Goal: Transaction & Acquisition: Purchase product/service

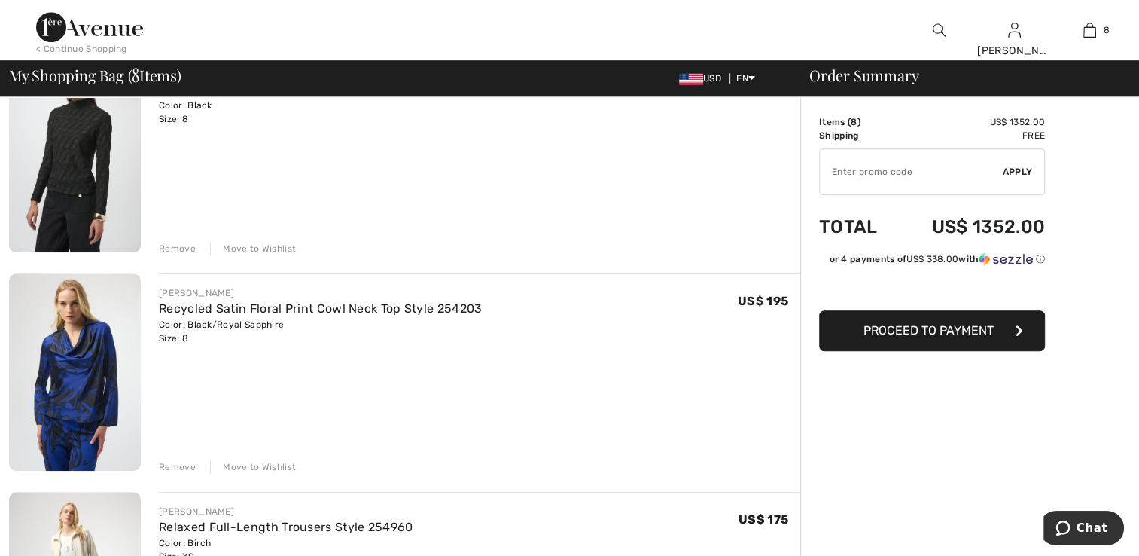
scroll to position [828, 0]
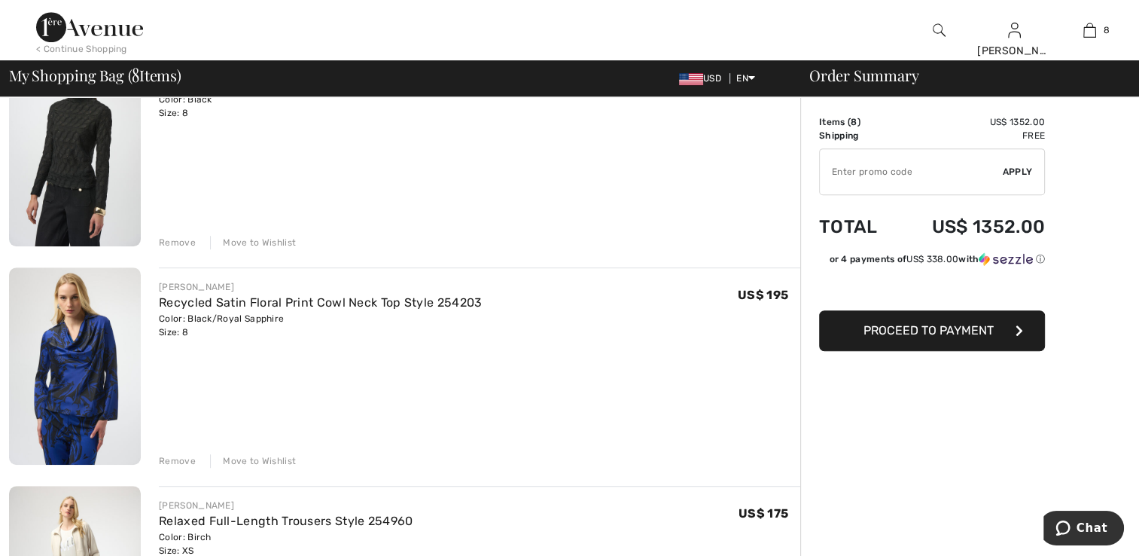
click at [185, 463] on div "Remove" at bounding box center [177, 461] width 37 height 14
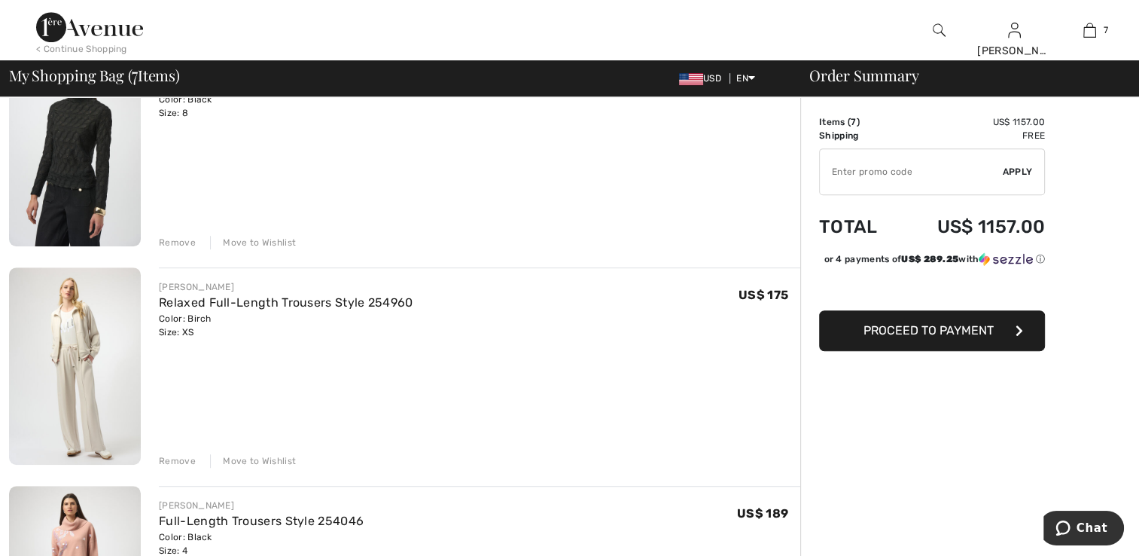
click at [182, 461] on div "Remove" at bounding box center [177, 461] width 37 height 14
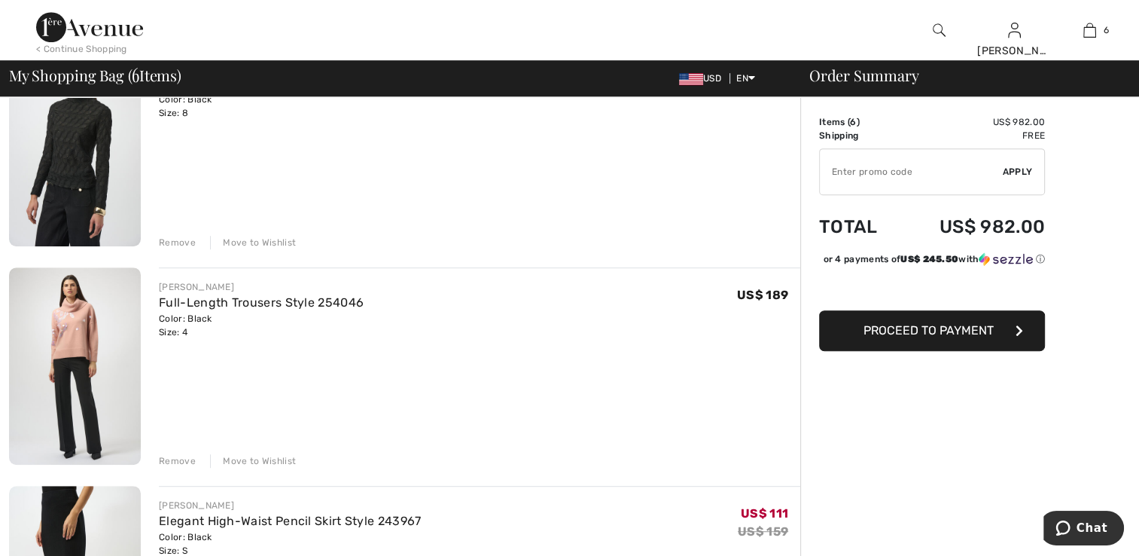
click at [178, 462] on div "Remove" at bounding box center [177, 461] width 37 height 14
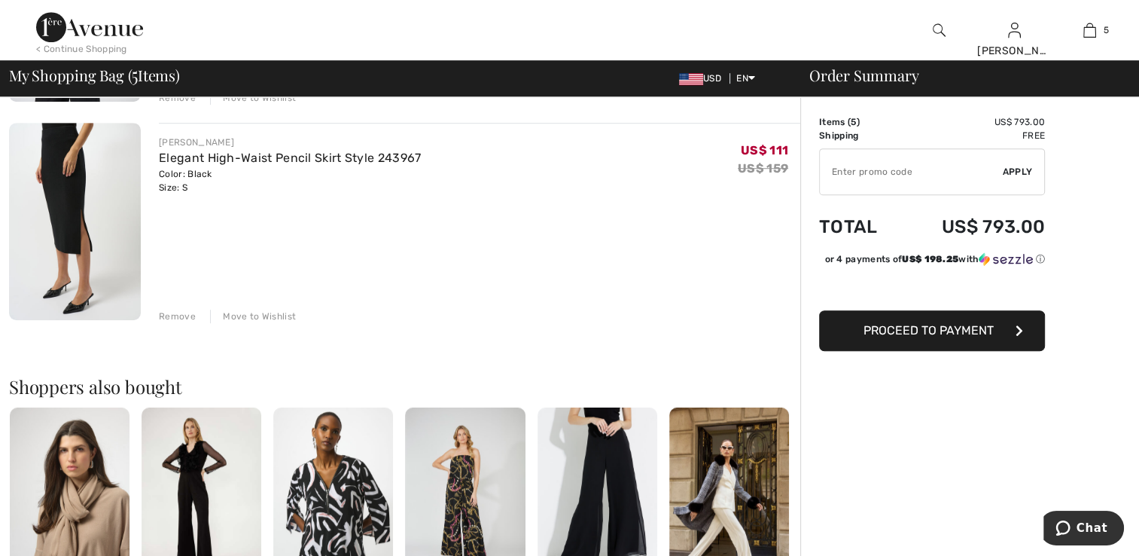
scroll to position [1054, 0]
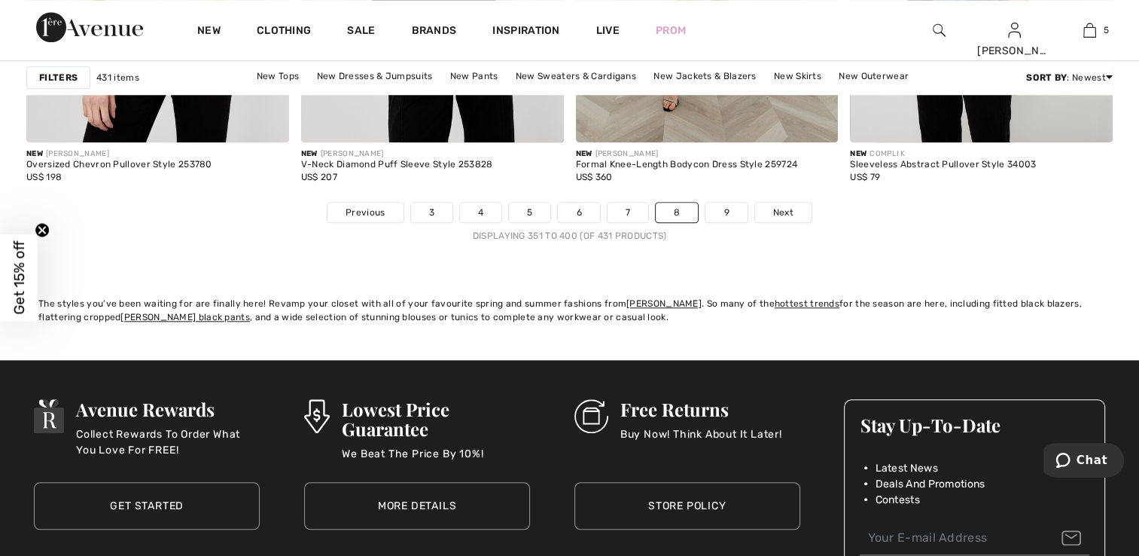
click at [10, 2] on div "New Clothing Sale Brands Inspiration Live Prom [PERSON_NAME] Hi, [PERSON_NAME]!…" at bounding box center [569, 30] width 1139 height 60
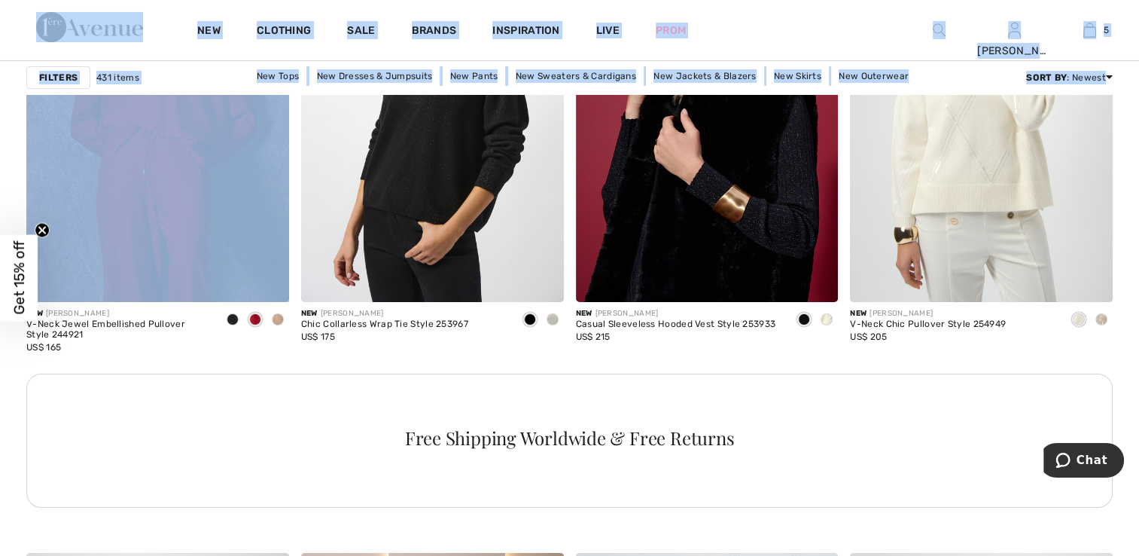
drag, startPoint x: 12, startPoint y: 1, endPoint x: 12, endPoint y: -20, distance: 21.1
